Goal: Information Seeking & Learning: Learn about a topic

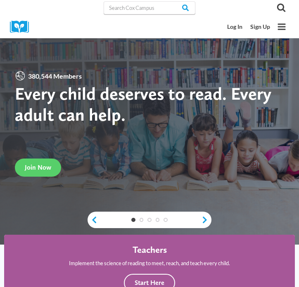
scroll to position [0, 0]
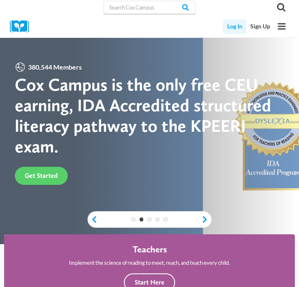
click at [235, 29] on link "Log In" at bounding box center [234, 26] width 23 height 14
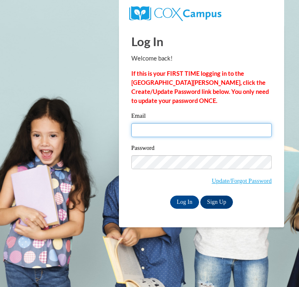
click at [190, 125] on input "Email" at bounding box center [201, 130] width 140 height 14
type input "gpease@daltonstate.edu"
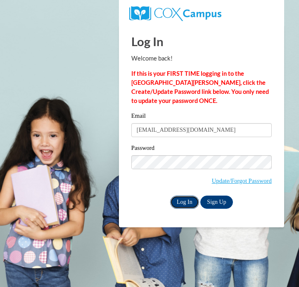
click at [185, 200] on input "Log In" at bounding box center [184, 202] width 29 height 13
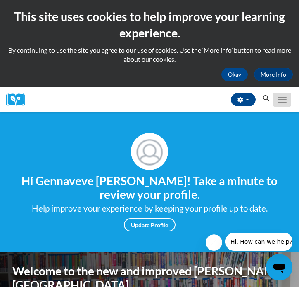
click at [277, 99] on button "Toggle navigation" at bounding box center [282, 100] width 18 height 14
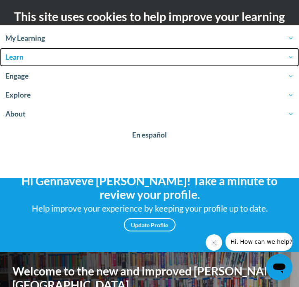
click at [185, 52] on span "Learn" at bounding box center [149, 57] width 288 height 10
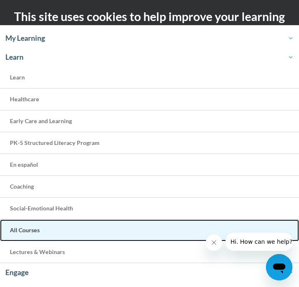
click at [23, 235] on link "All Courses" at bounding box center [149, 231] width 299 height 22
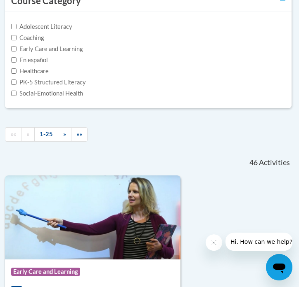
scroll to position [190, 1]
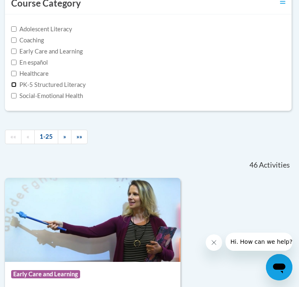
click at [16, 84] on input "PK-5 Structured Literacy" at bounding box center [13, 84] width 5 height 5
checkbox input "true"
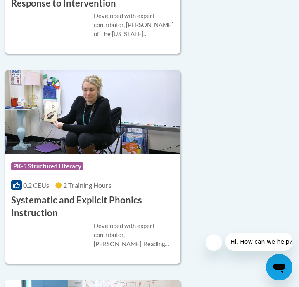
scroll to position [2096, 1]
